Goal: Task Accomplishment & Management: Complete application form

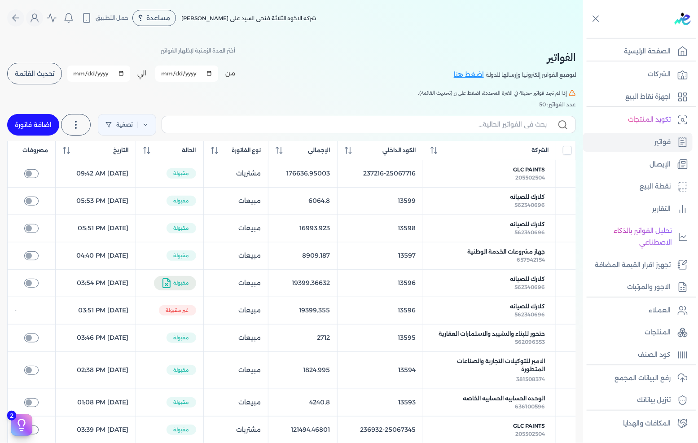
click at [45, 122] on link "اضافة فاتورة" at bounding box center [33, 125] width 52 height 22
select select "EGP"
select select "B"
select select "EGS"
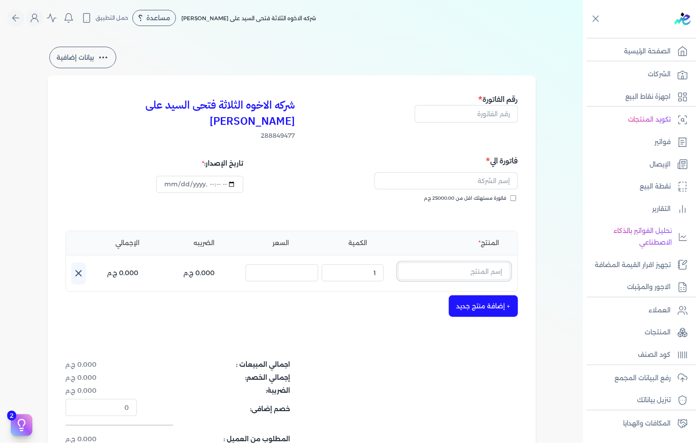
click at [462, 262] on input "text" at bounding box center [454, 270] width 112 height 17
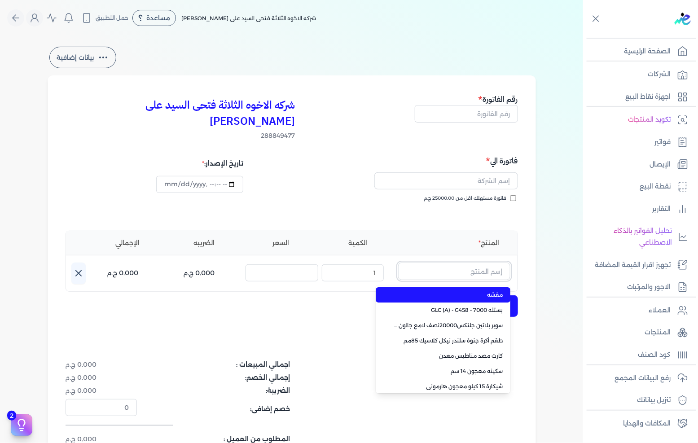
paste input "Vetonit-Ceramic-Fix-Whi-25 k.g"
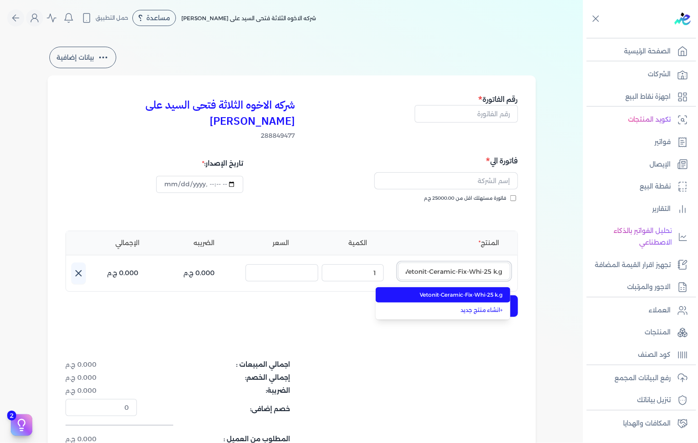
scroll to position [0, -1]
type input "Vetonit-Ceramic-Fix-Whi-25 k.g"
click at [453, 291] on span "Vetonit-Ceramic-Fix-Whi-25 k.g" at bounding box center [447, 295] width 109 height 8
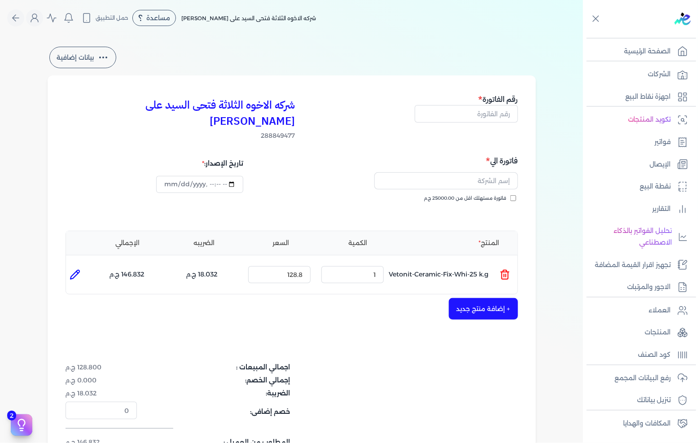
click at [73, 269] on icon at bounding box center [75, 274] width 11 height 11
type input "Vetonit-Ceramic-Fix-Whi-25 k.g"
type input "128.8"
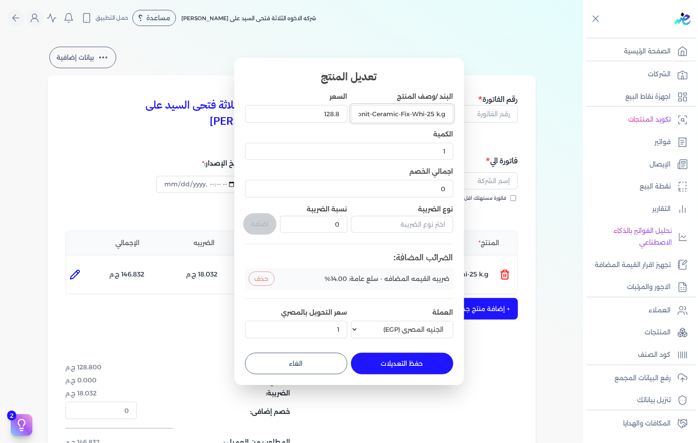
drag, startPoint x: 427, startPoint y: 114, endPoint x: 433, endPoint y: 114, distance: 6.3
click at [433, 114] on input "Vetonit-Ceramic-Fix-Whi-25 k.g" at bounding box center [402, 113] width 102 height 17
type input "Vetonit-Ceramic-Fix-Whi-50 k.g"
click at [397, 362] on button "حفظ التعديلات" at bounding box center [402, 364] width 102 height 22
type input "0"
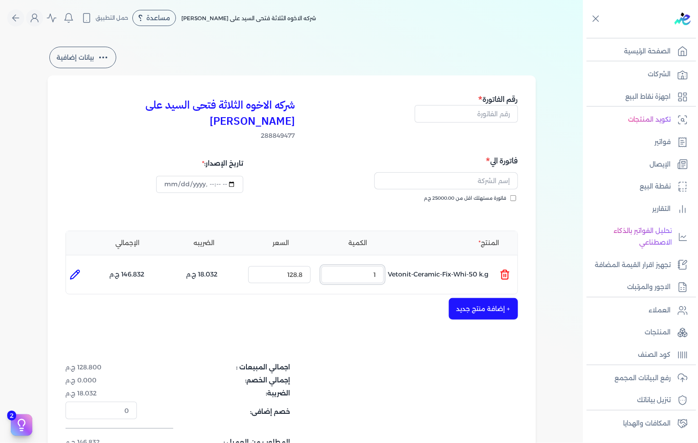
click at [374, 266] on input "1" at bounding box center [352, 274] width 62 height 17
type input "2"
click at [297, 266] on input "128.8" at bounding box center [279, 274] width 62 height 17
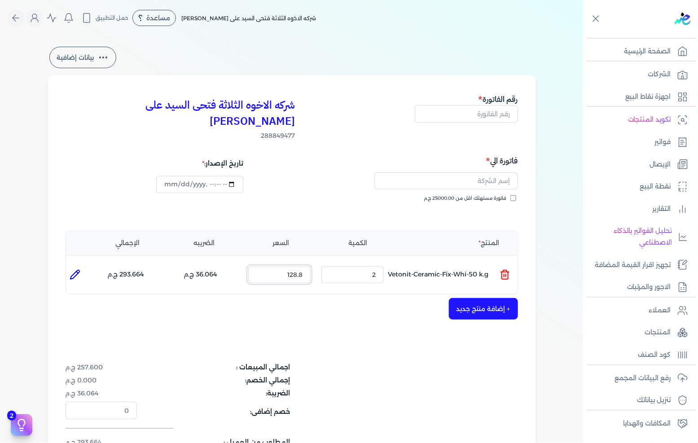
click at [297, 266] on input "128.8" at bounding box center [279, 274] width 62 height 17
type input "320"
click at [384, 316] on div "شركه الاخوه الثلاثة فتحى السيد على [PERSON_NAME] 288849477 رقم الفاتورة فاتورة …" at bounding box center [292, 287] width 488 height 425
click at [482, 126] on div "شركه الاخوه الثلاثة فتحى السيد على [PERSON_NAME] 288849477 رقم الفاتورة فاتورة …" at bounding box center [292, 287] width 488 height 425
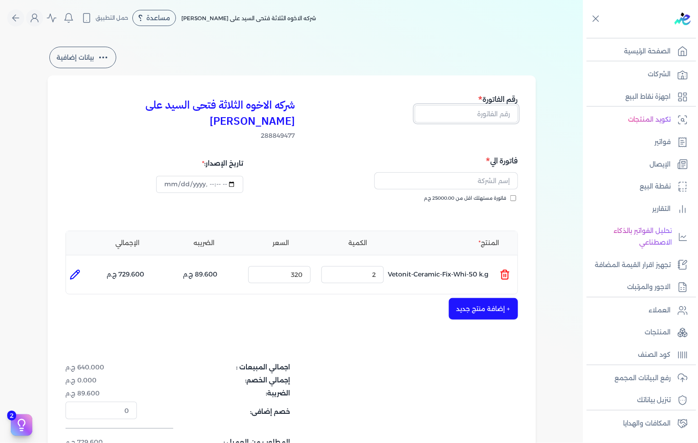
click at [487, 118] on input "text" at bounding box center [466, 113] width 103 height 17
type input "13601"
click at [478, 172] on input "text" at bounding box center [446, 180] width 144 height 17
type input "h"
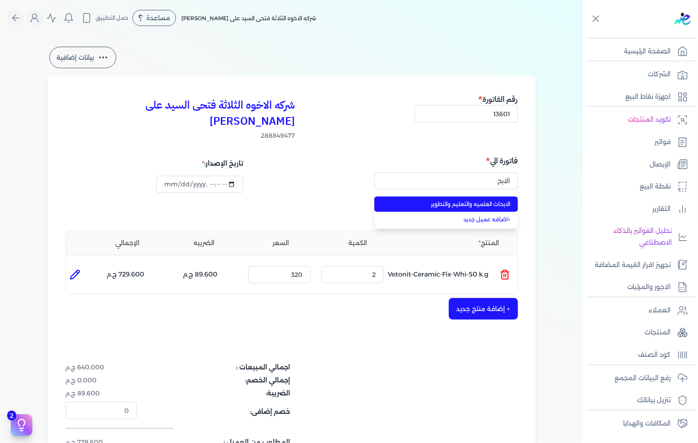
click at [456, 200] on span "الابحاث العلميه والتعليم والتطوير" at bounding box center [451, 204] width 118 height 8
type input "الابحاث العلميه والتعليم والتطوير"
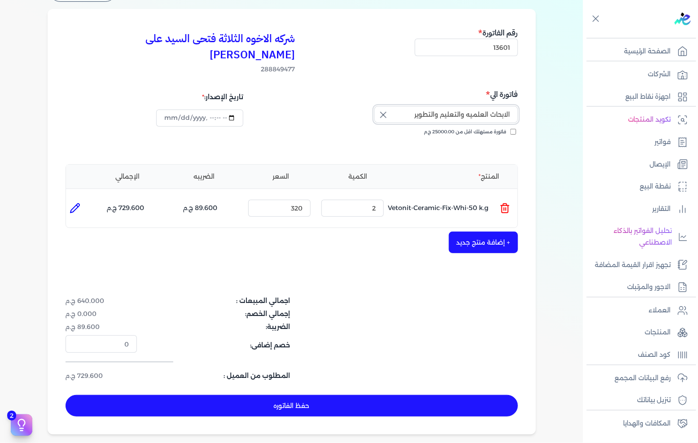
scroll to position [100, 0]
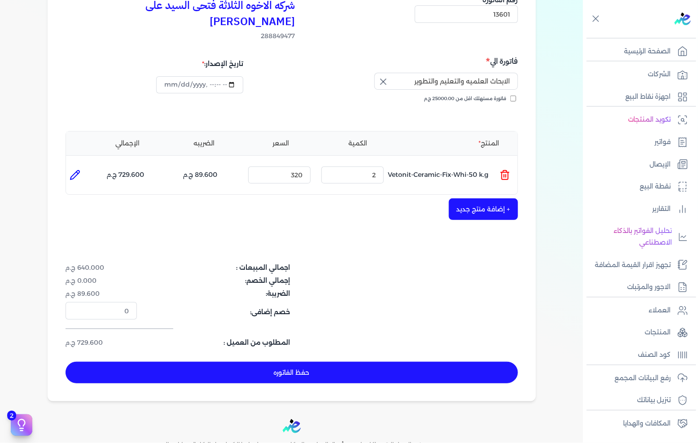
click at [218, 214] on div "شركه الاخوه الثلاثة فتحى السيد على [PERSON_NAME] 288849477 رقم الفاتورة 13601 ف…" at bounding box center [292, 188] width 488 height 425
click at [262, 364] on button "حفظ الفاتوره" at bounding box center [291, 373] width 452 height 22
type input "[DATE]"
